Goal: Check status: Check status

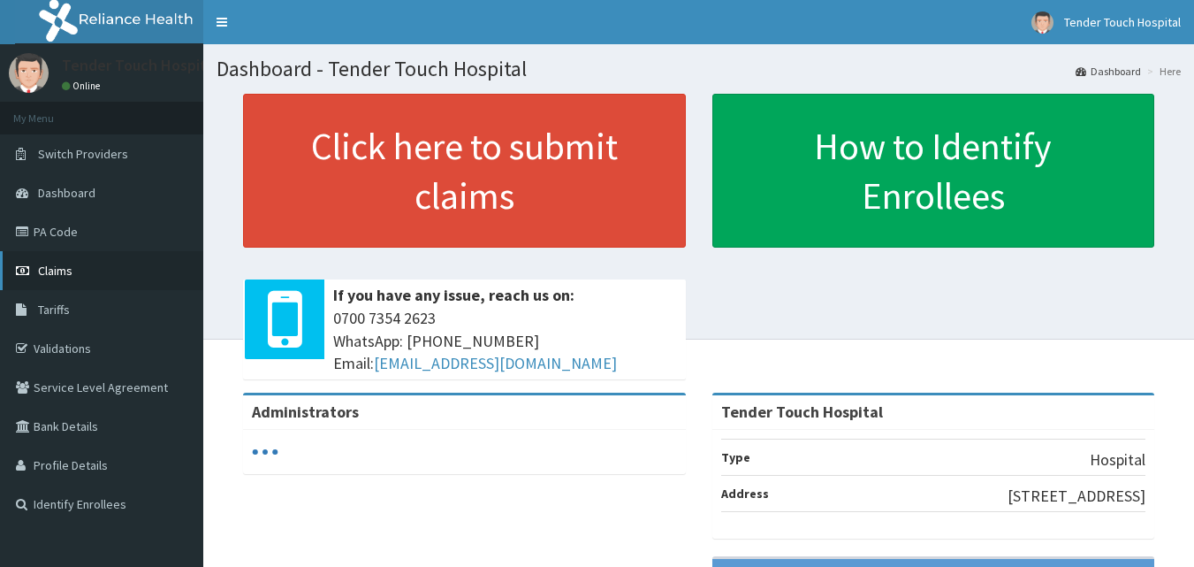
click at [71, 272] on span "Claims" at bounding box center [55, 271] width 34 height 16
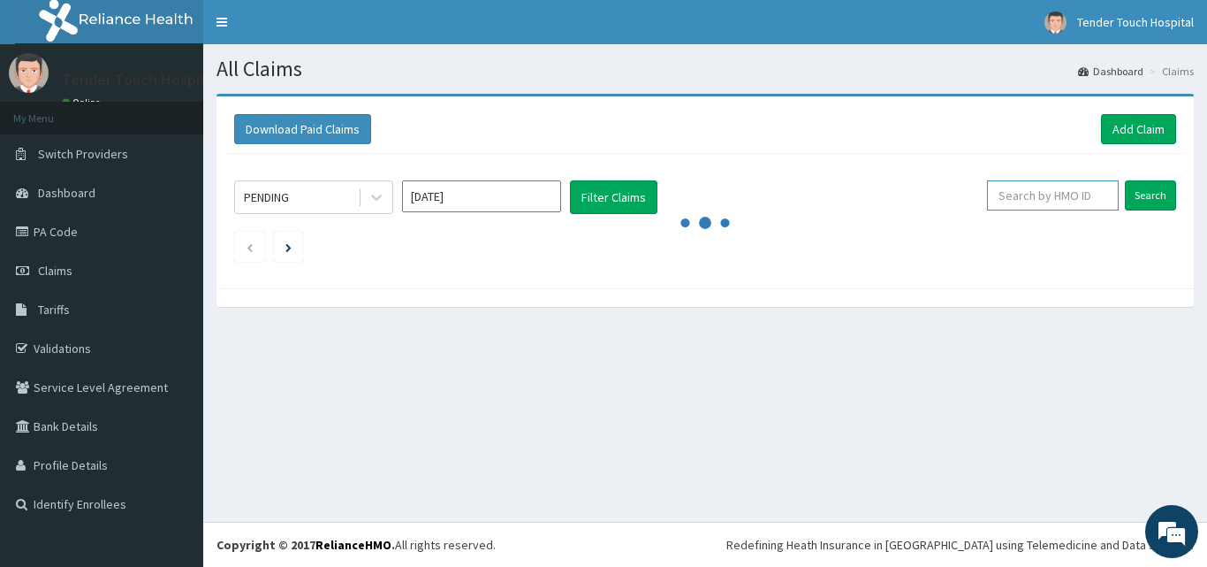
click at [1042, 198] on input "text" at bounding box center [1053, 195] width 132 height 30
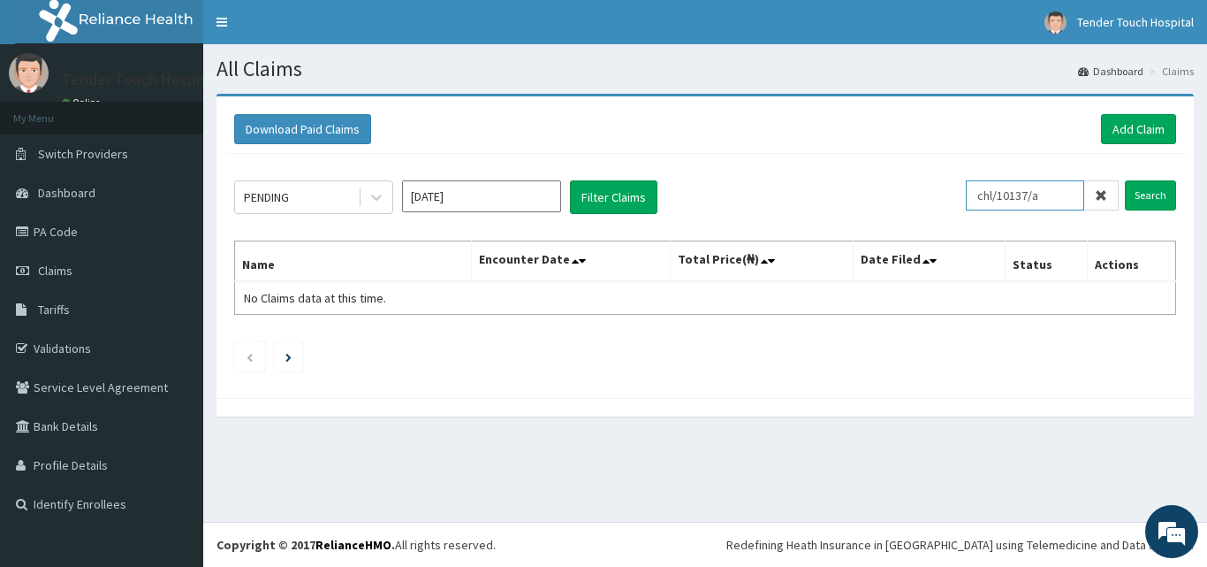
type input "chl/10137/a"
click at [1125, 180] on input "Search" at bounding box center [1150, 195] width 51 height 30
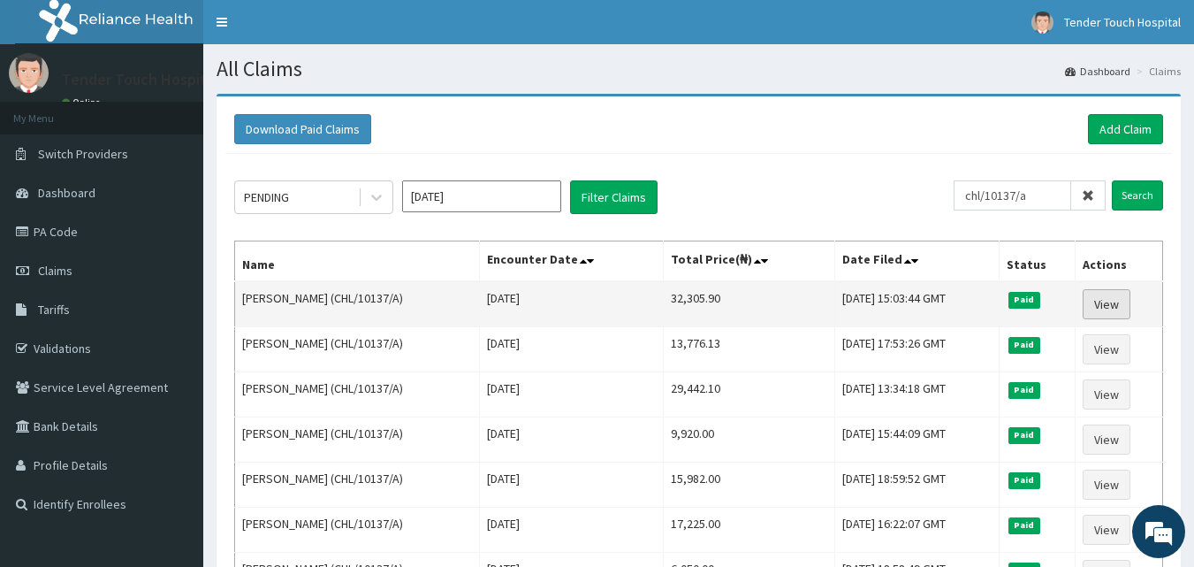
click at [1103, 300] on link "View" at bounding box center [1107, 304] width 48 height 30
